Goal: Information Seeking & Learning: Learn about a topic

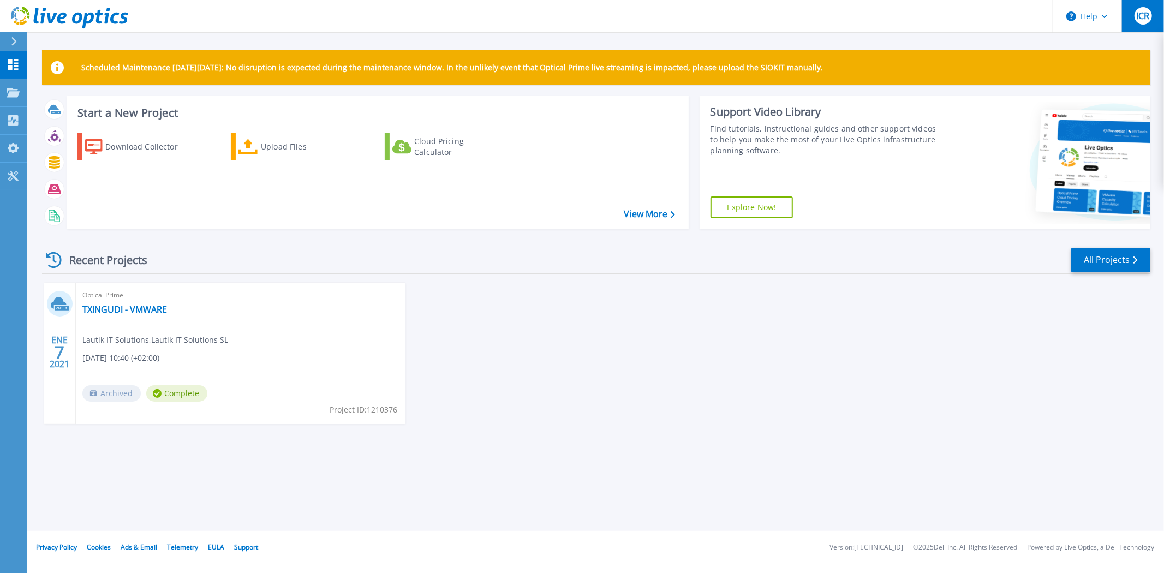
click at [1143, 23] on div "ICR" at bounding box center [1142, 15] width 17 height 17
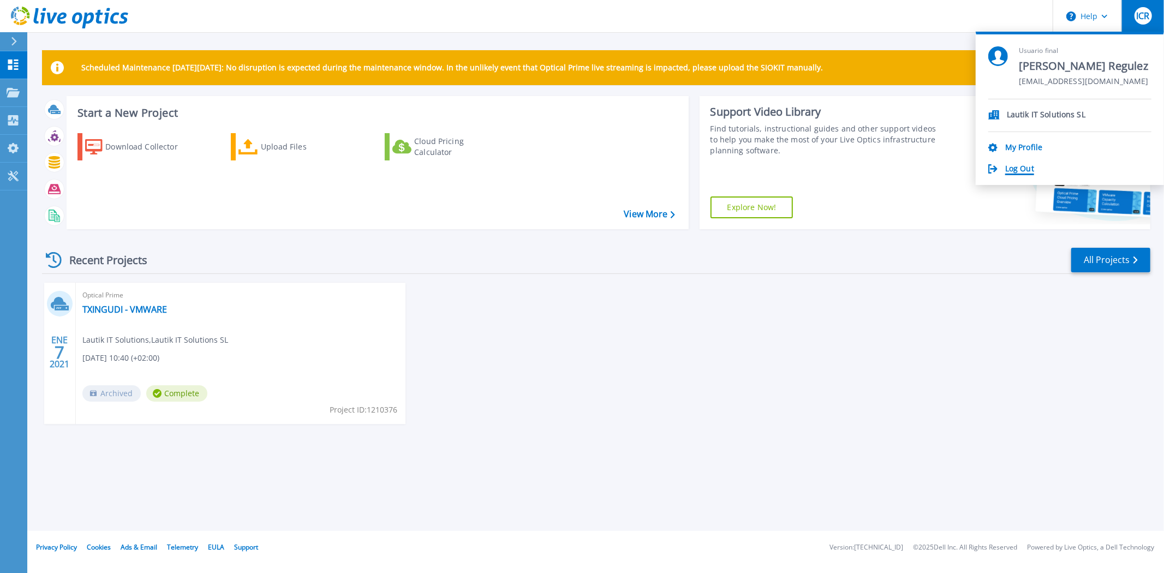
click at [1022, 170] on link "Log Out" at bounding box center [1019, 169] width 29 height 10
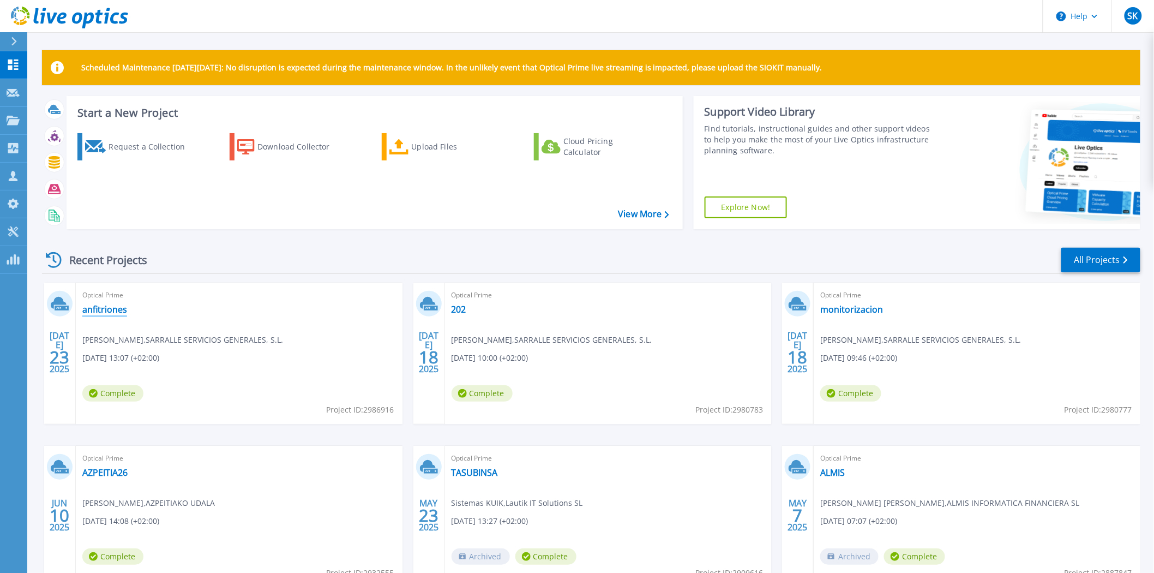
click at [111, 307] on link "anfitriones" at bounding box center [104, 309] width 45 height 11
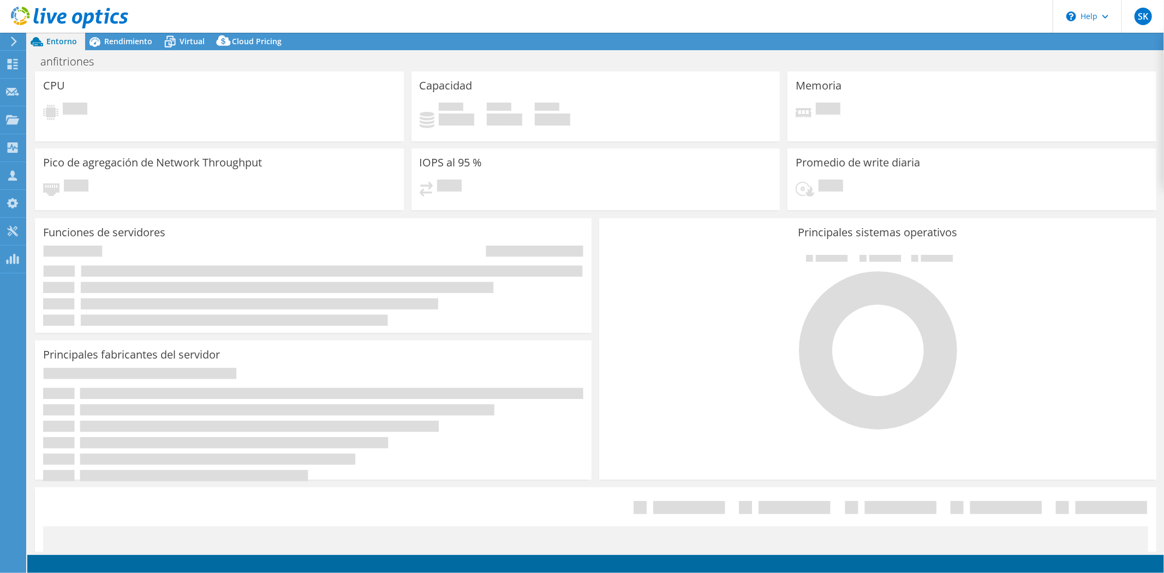
select select "USD"
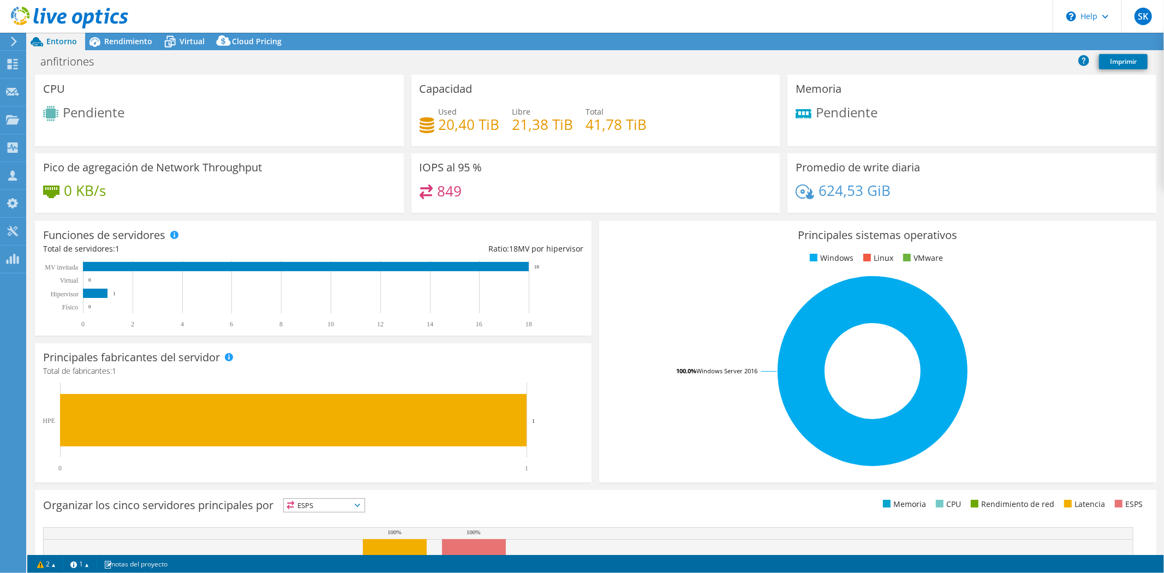
click at [14, 42] on icon at bounding box center [14, 42] width 8 height 10
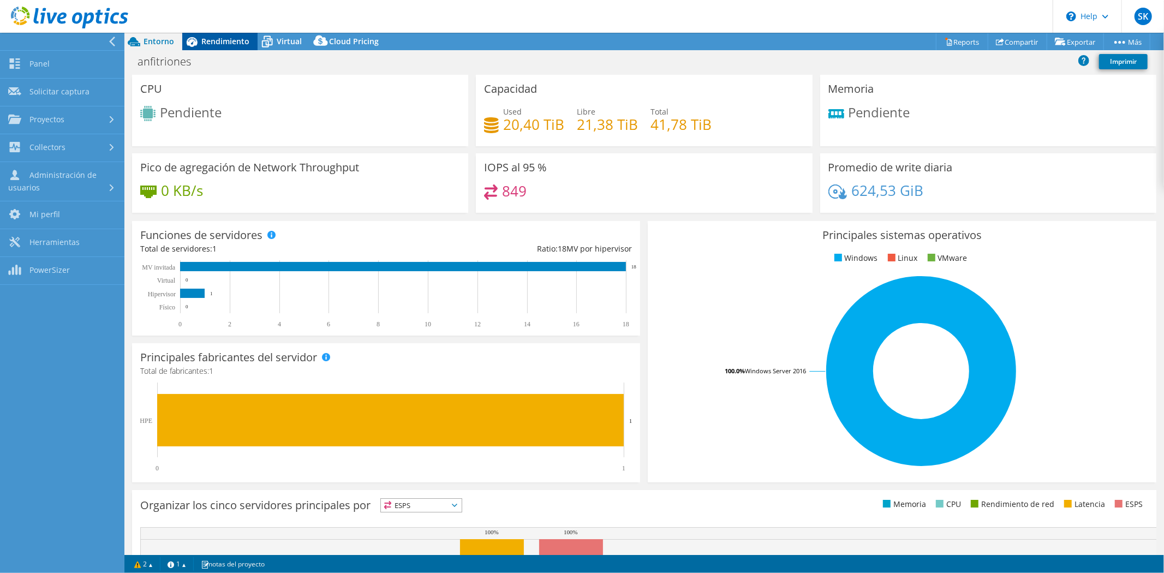
click at [206, 44] on span "Rendimiento" at bounding box center [225, 41] width 48 height 10
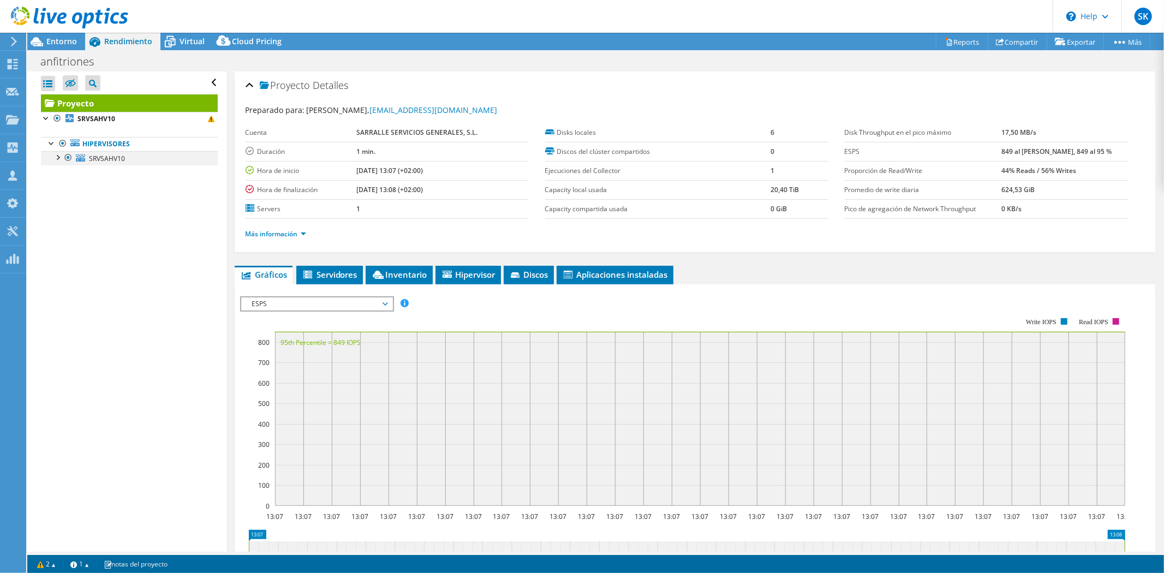
click at [56, 157] on div at bounding box center [57, 156] width 11 height 11
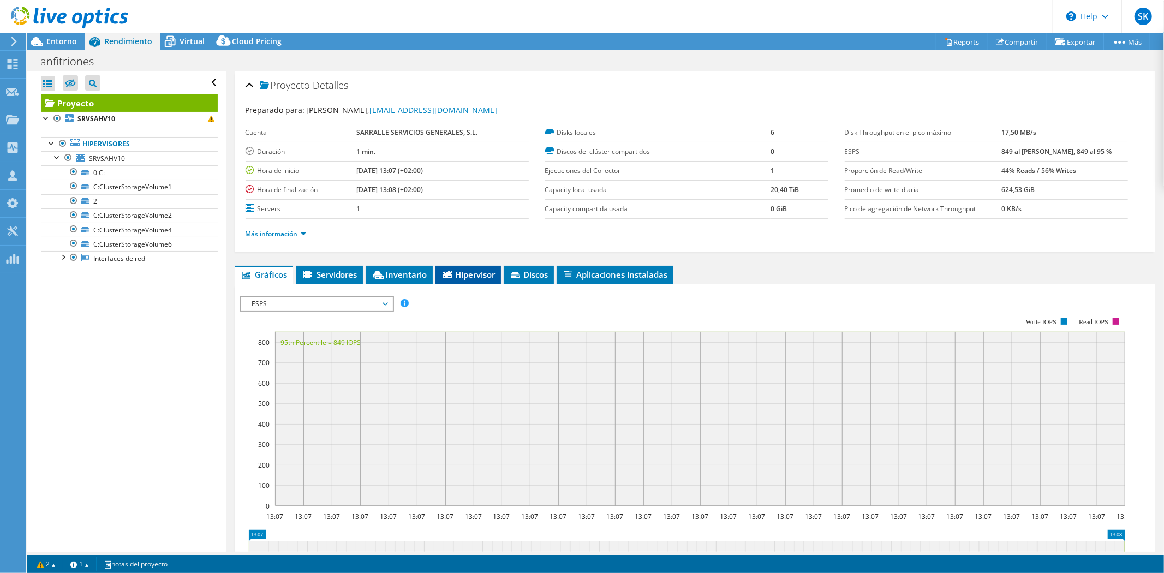
click at [465, 275] on span "Hipervisor" at bounding box center [468, 274] width 55 height 11
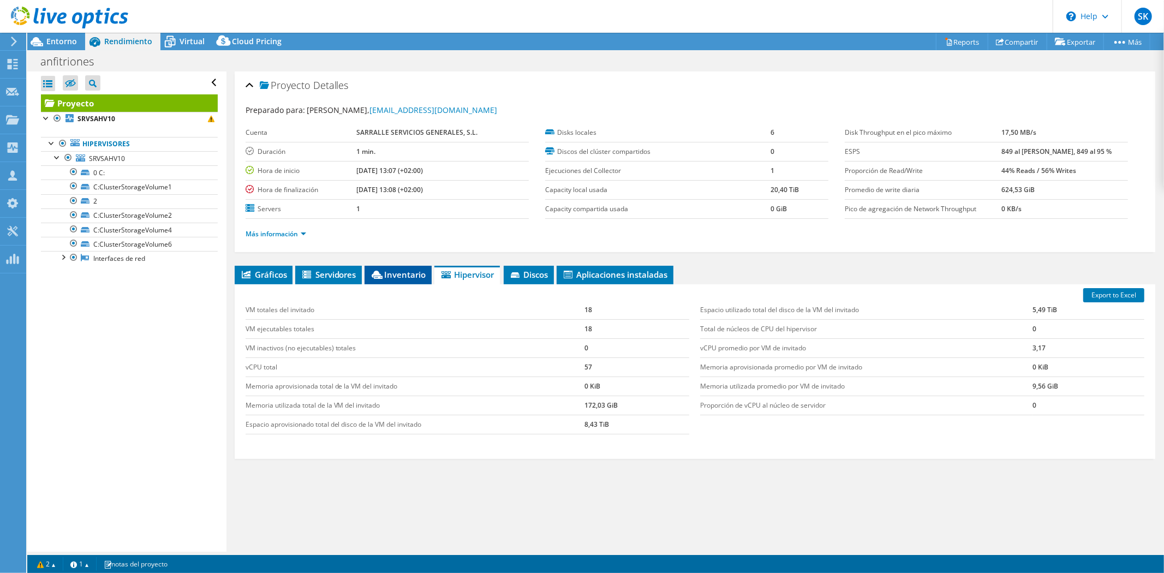
click at [410, 273] on span "Inventario" at bounding box center [398, 274] width 56 height 11
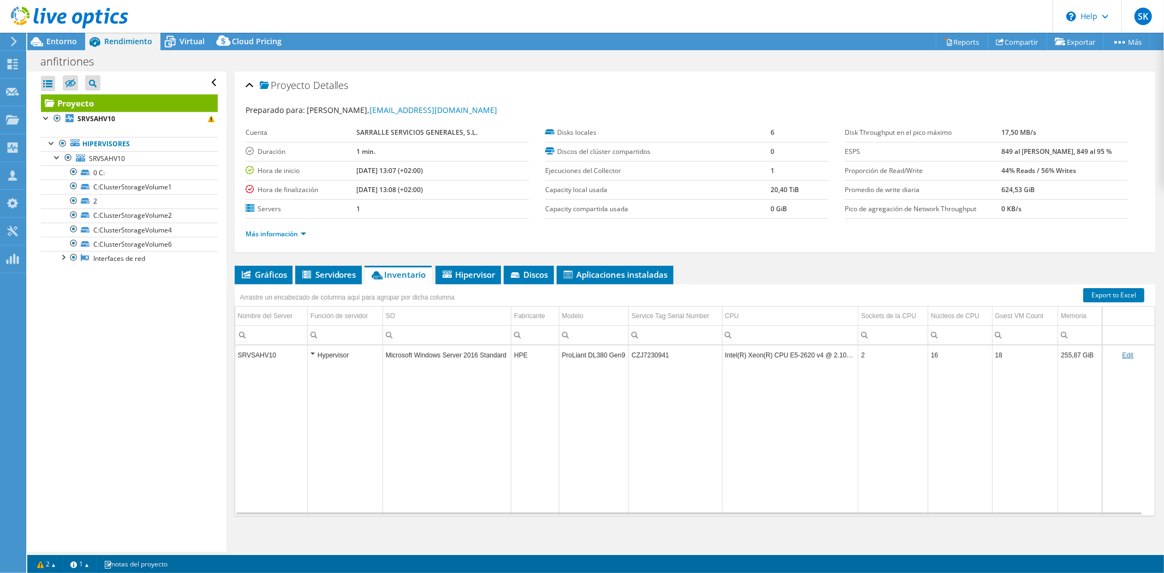
click at [294, 351] on td "SRVSAHV10" at bounding box center [271, 354] width 73 height 19
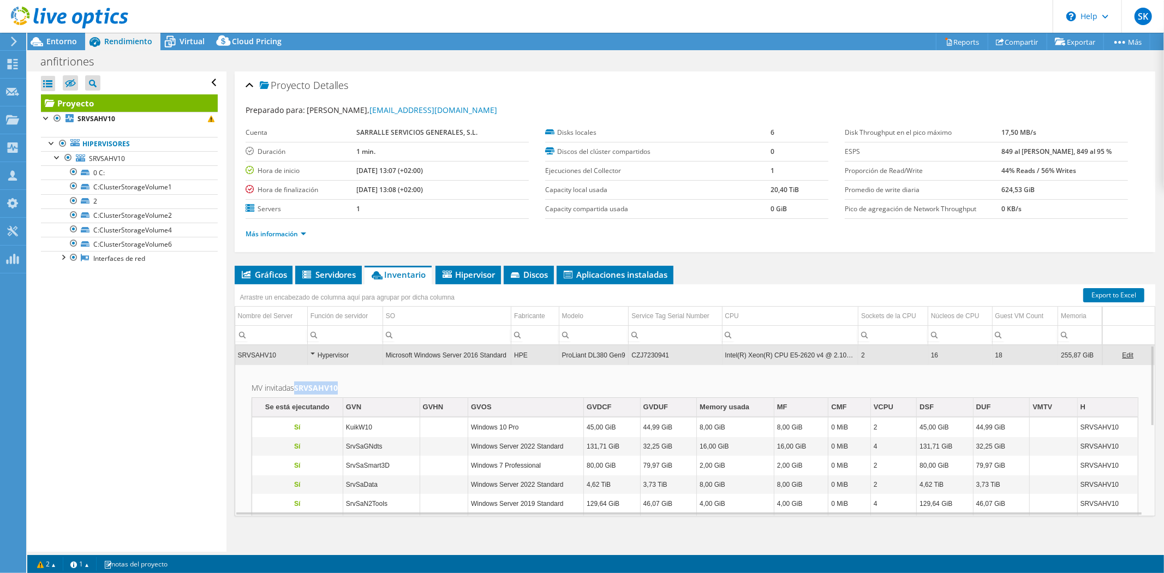
drag, startPoint x: 344, startPoint y: 386, endPoint x: 296, endPoint y: 385, distance: 48.6
click at [296, 385] on h2 "MV invitadas SRVSAHV10" at bounding box center [694, 387] width 887 height 13
copy b "SRVSAHV10"
click at [309, 278] on icon at bounding box center [307, 275] width 11 height 9
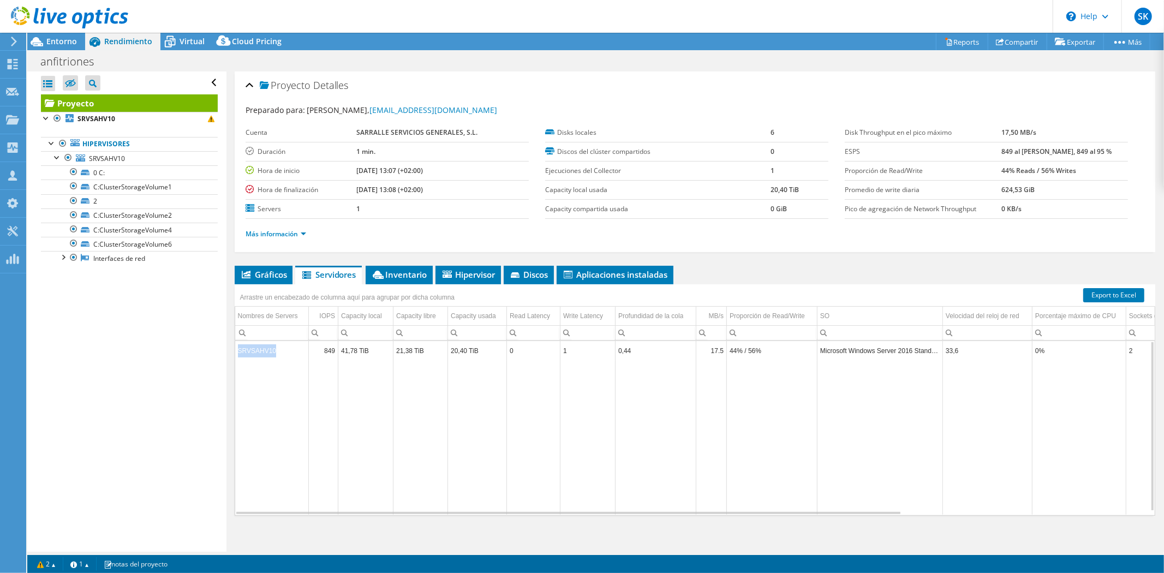
drag, startPoint x: 290, startPoint y: 353, endPoint x: 230, endPoint y: 348, distance: 60.2
click at [230, 348] on div "Proyecto Detalles Preparado para: Arkaitz Segurola, asegurola@sarralle.com Cuen…" at bounding box center [694, 314] width 937 height 486
copy table "SRVSAHV10"
click at [473, 277] on span "Hipervisor" at bounding box center [468, 274] width 55 height 11
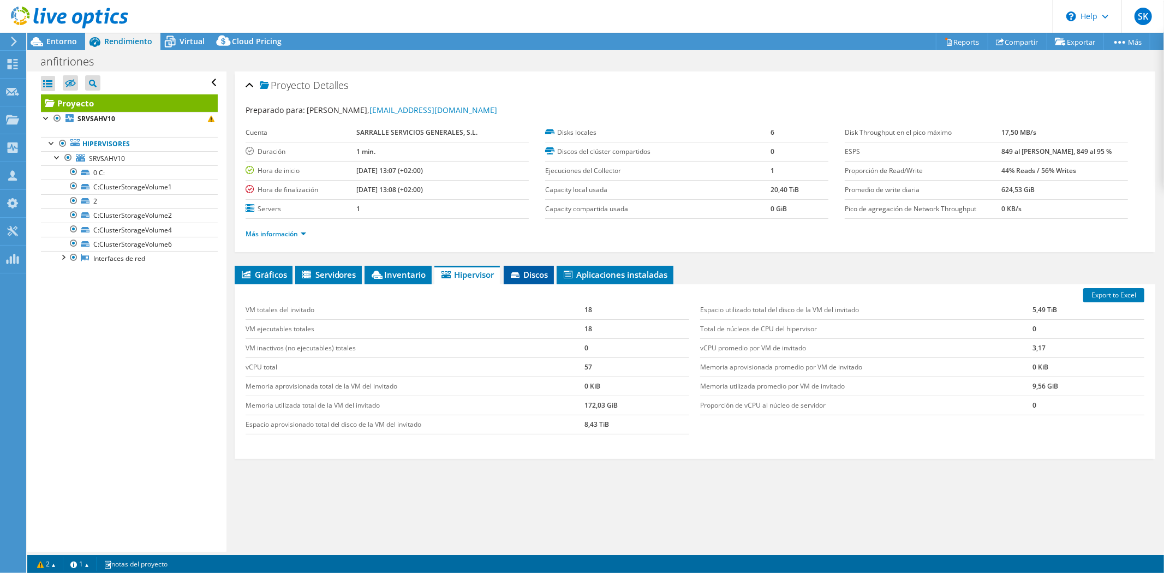
click at [543, 269] on span "Discos" at bounding box center [528, 274] width 39 height 11
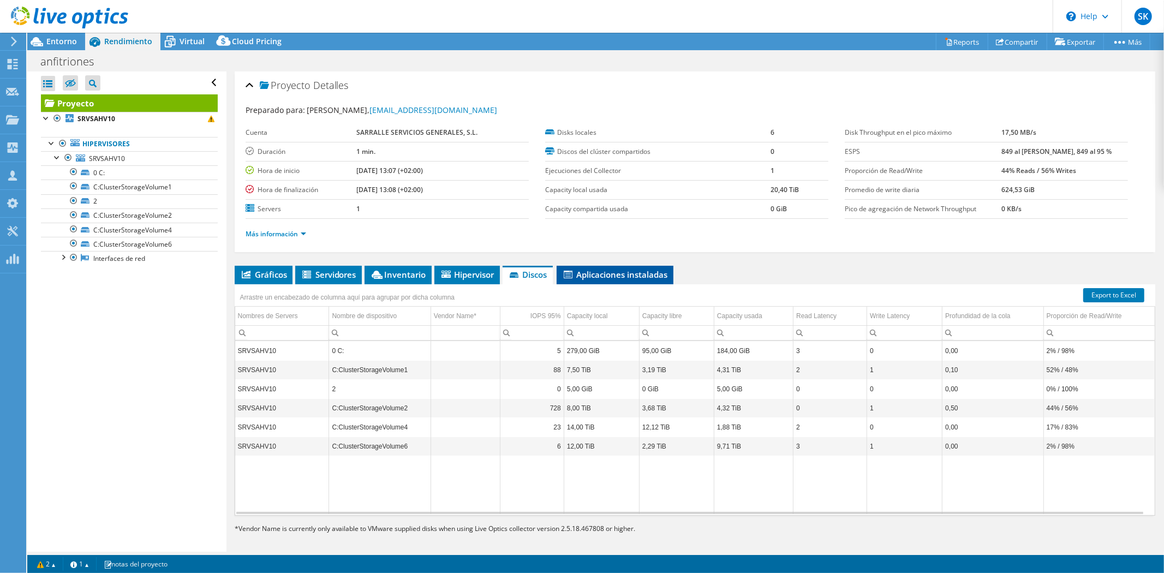
click at [603, 269] on span "Aplicaciones instaladas" at bounding box center [615, 274] width 106 height 11
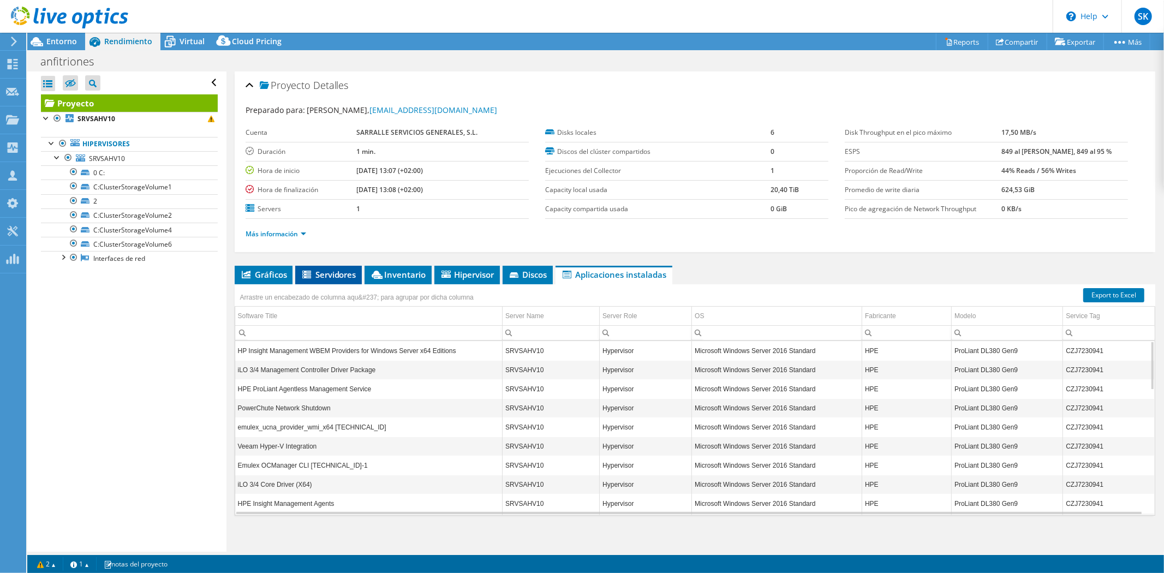
click at [338, 274] on span "Servidores" at bounding box center [329, 274] width 56 height 11
